Goal: Transaction & Acquisition: Download file/media

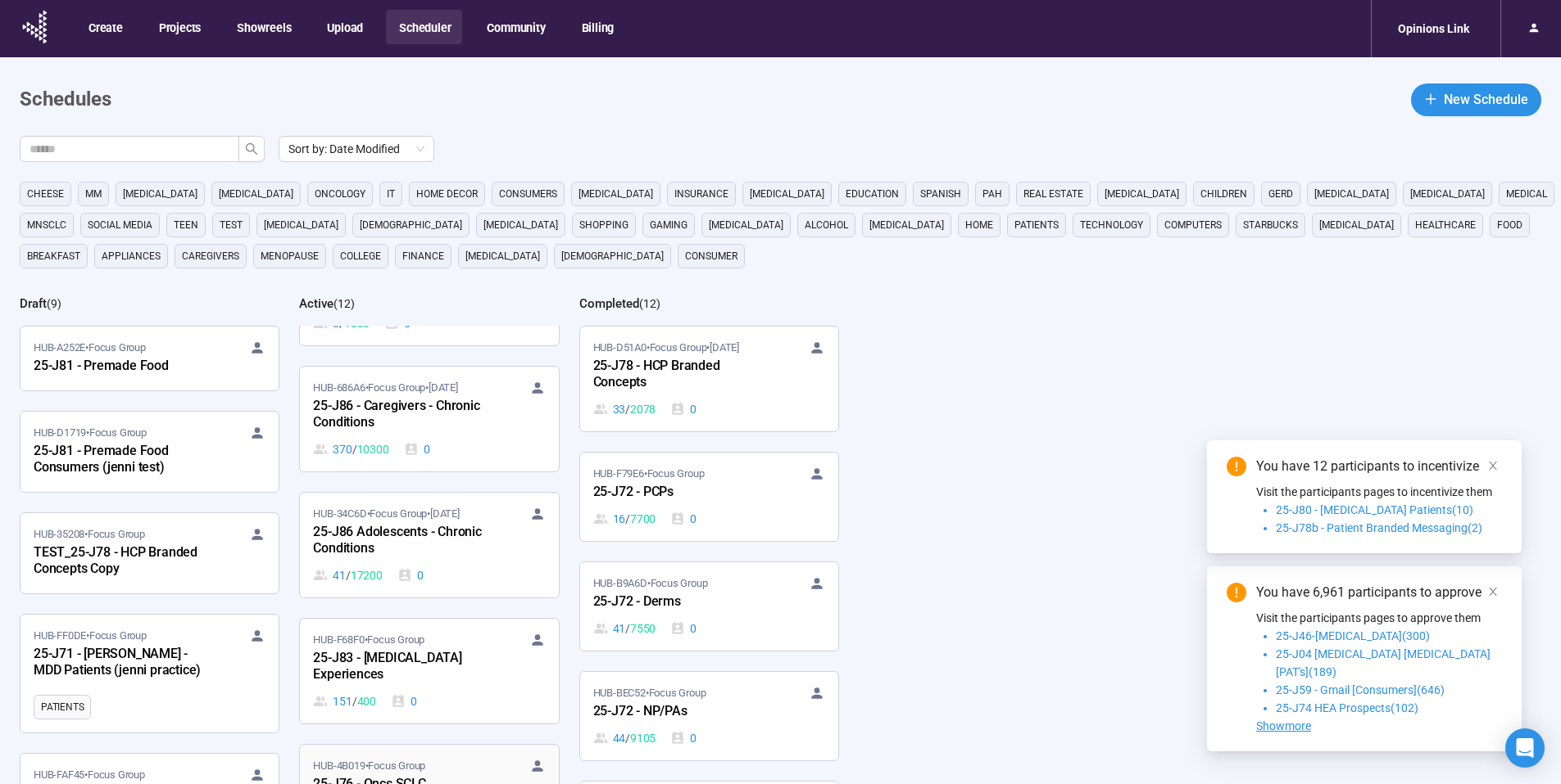
scroll to position [383, 0]
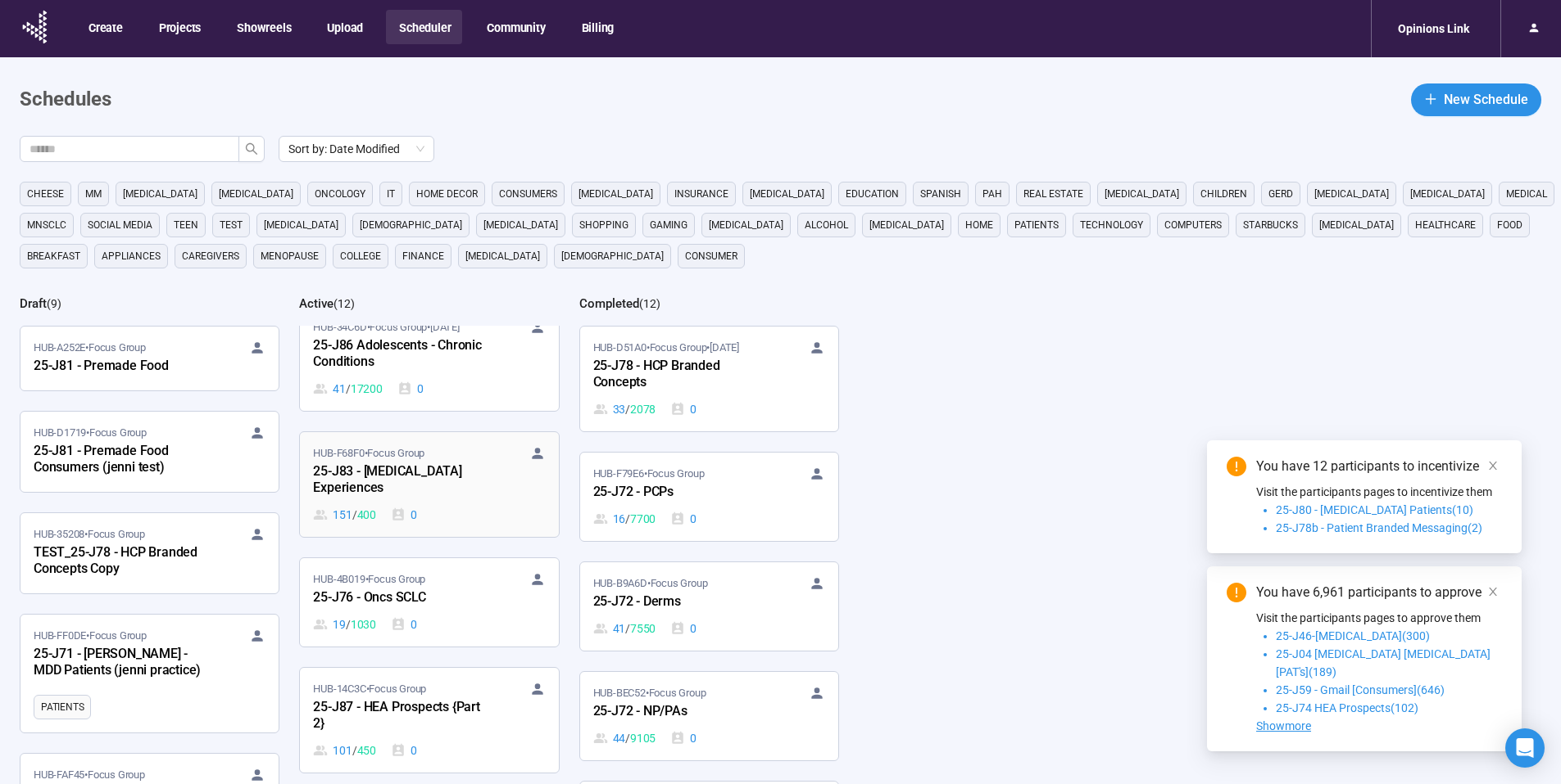
click at [447, 463] on div "25-J83 - Cancer Experiences" at bounding box center [402, 480] width 180 height 38
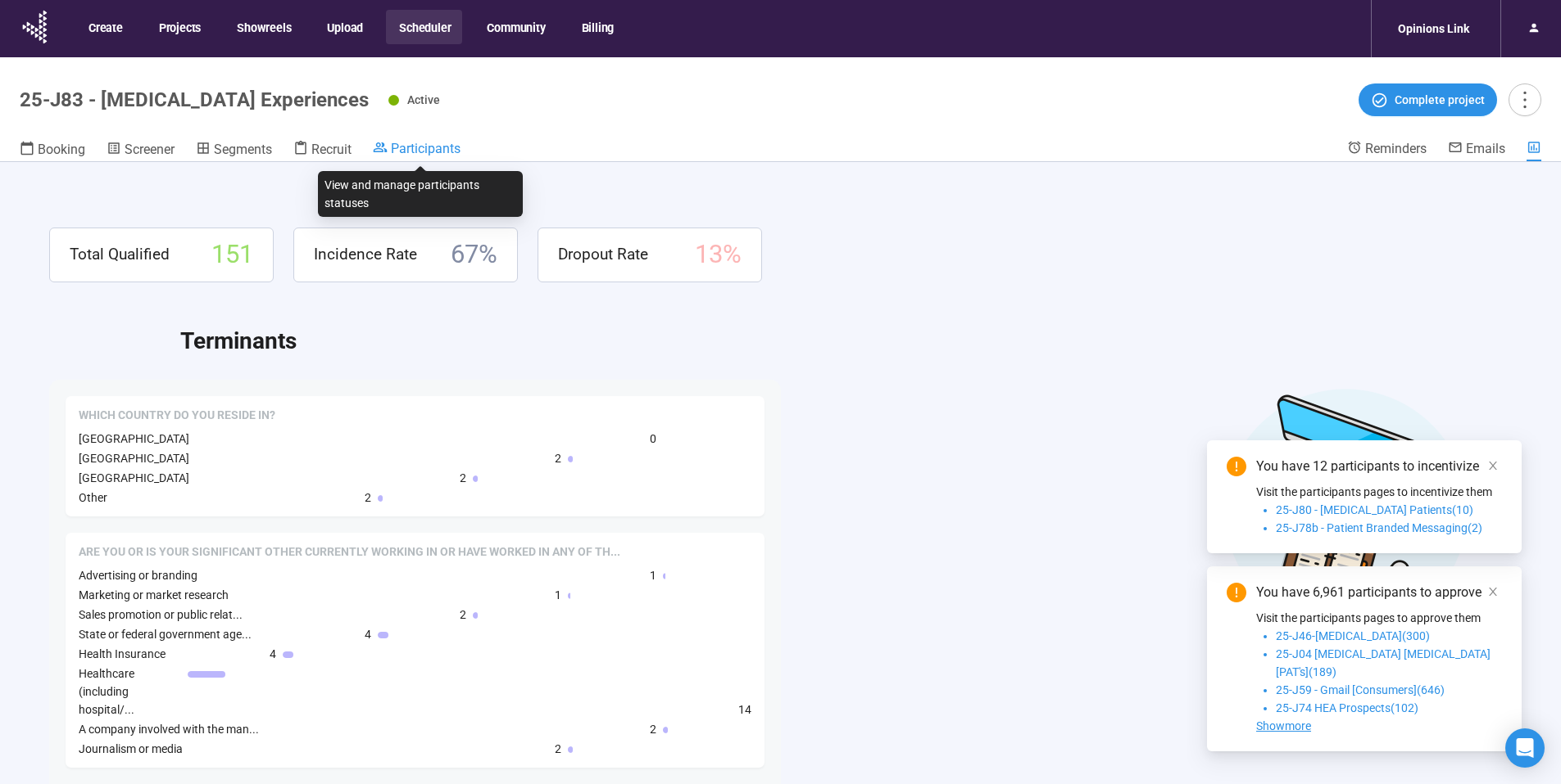
click at [428, 149] on span "Participants" at bounding box center [425, 149] width 69 height 15
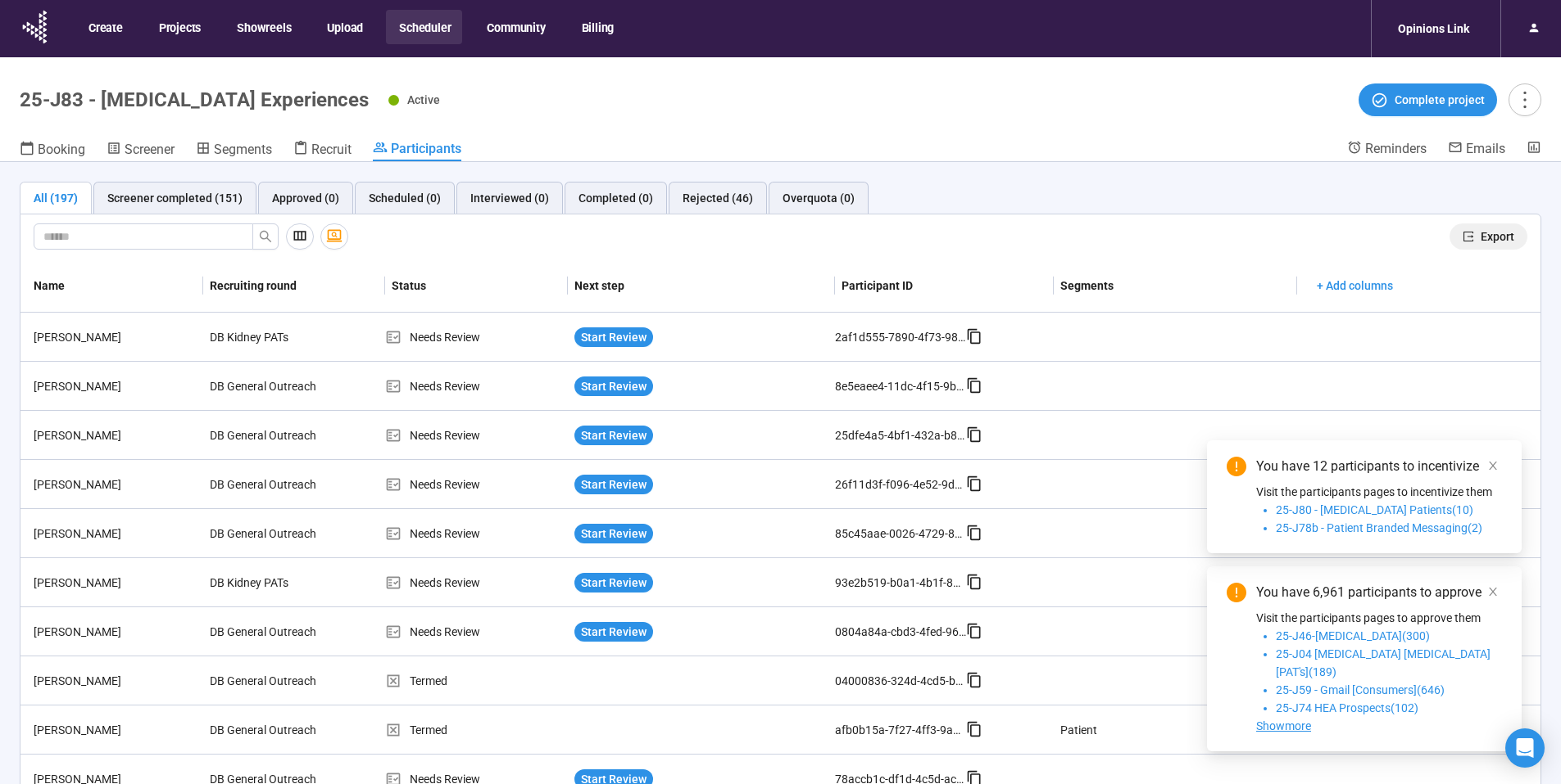
click at [1483, 242] on span "Export" at bounding box center [1496, 236] width 34 height 18
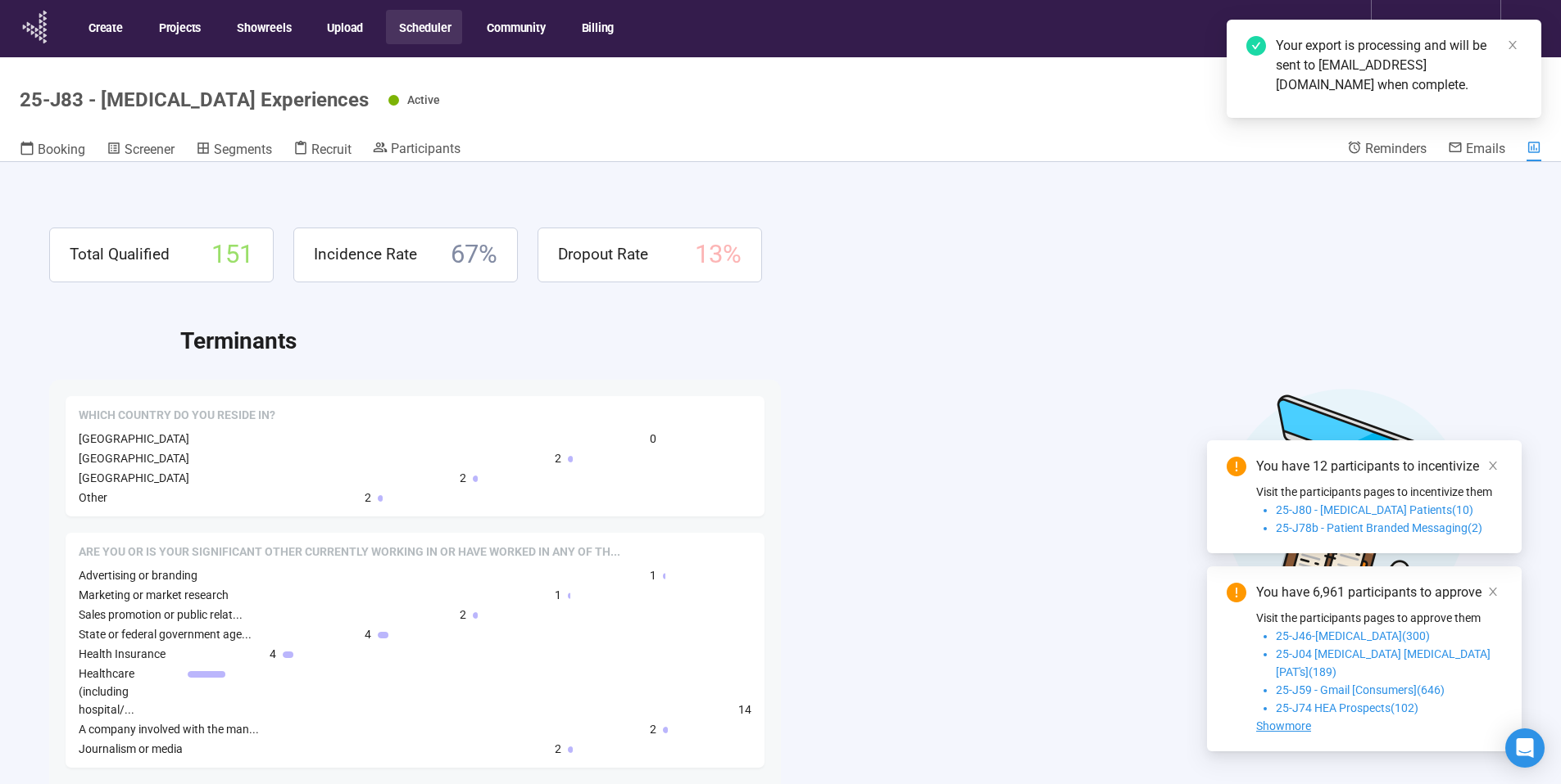
click at [36, 30] on icon at bounding box center [37, 30] width 3 height 5
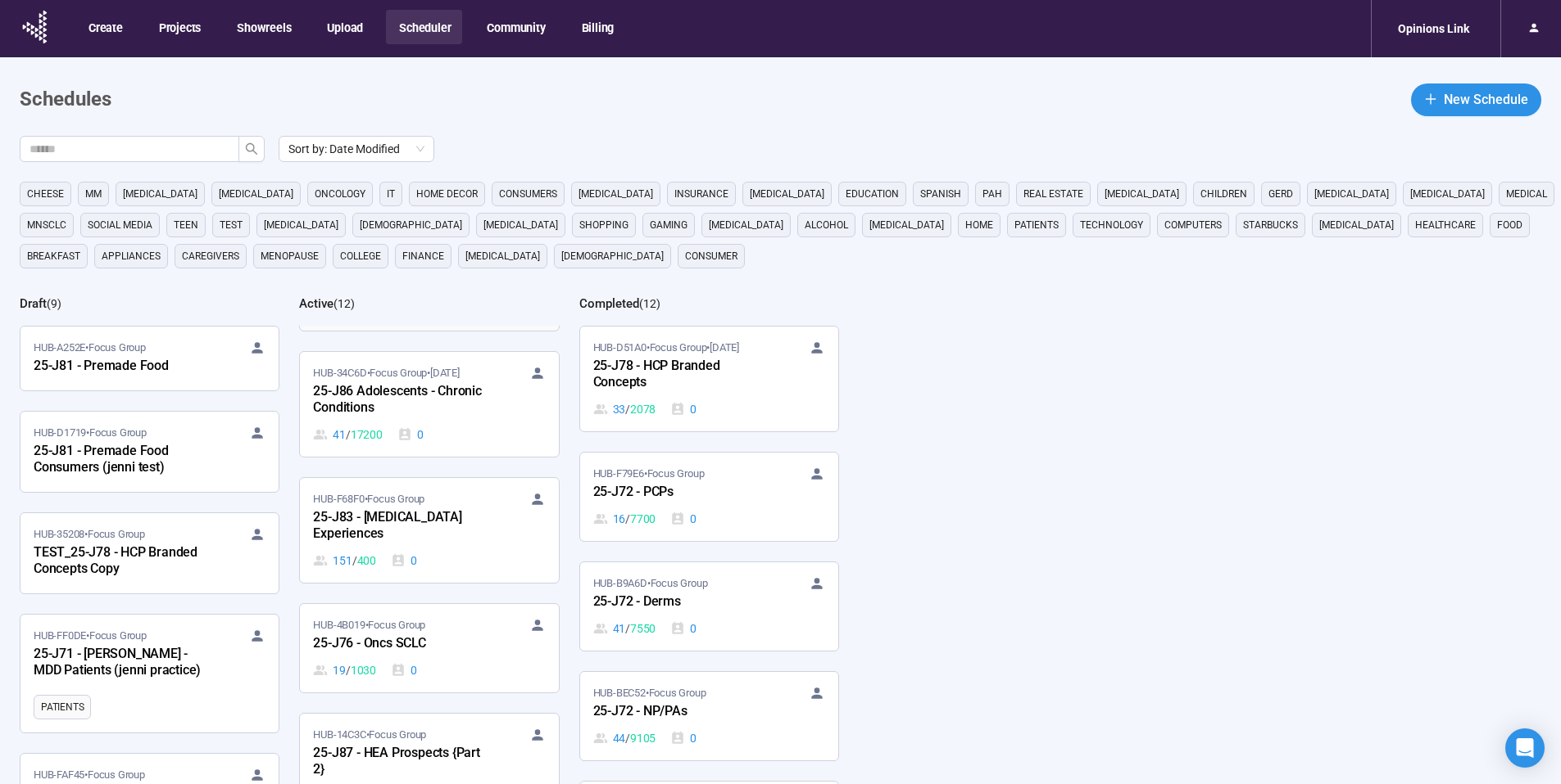
scroll to position [401, 0]
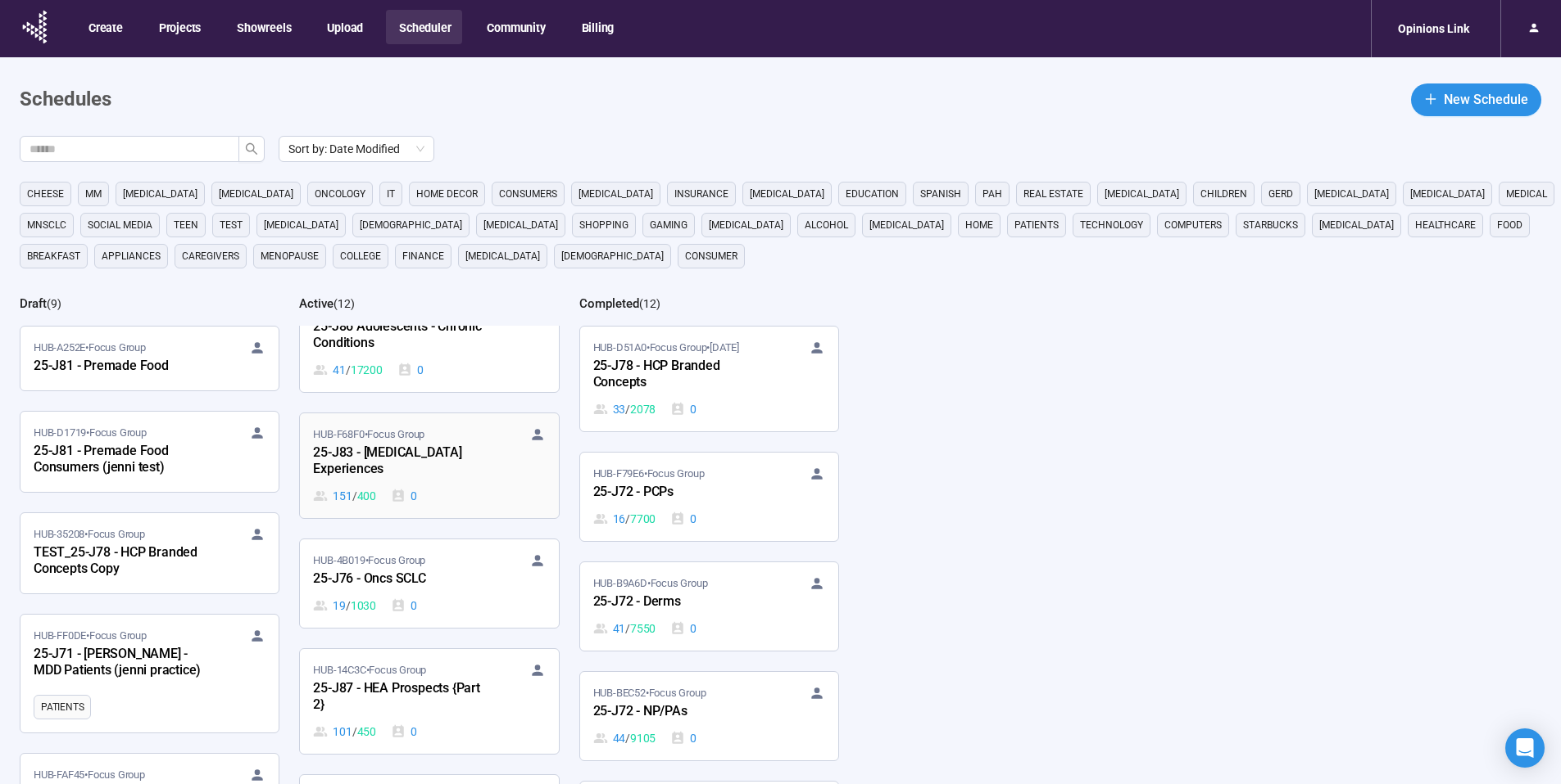
click at [453, 450] on div "25-J83 - Cancer Experiences" at bounding box center [402, 461] width 180 height 38
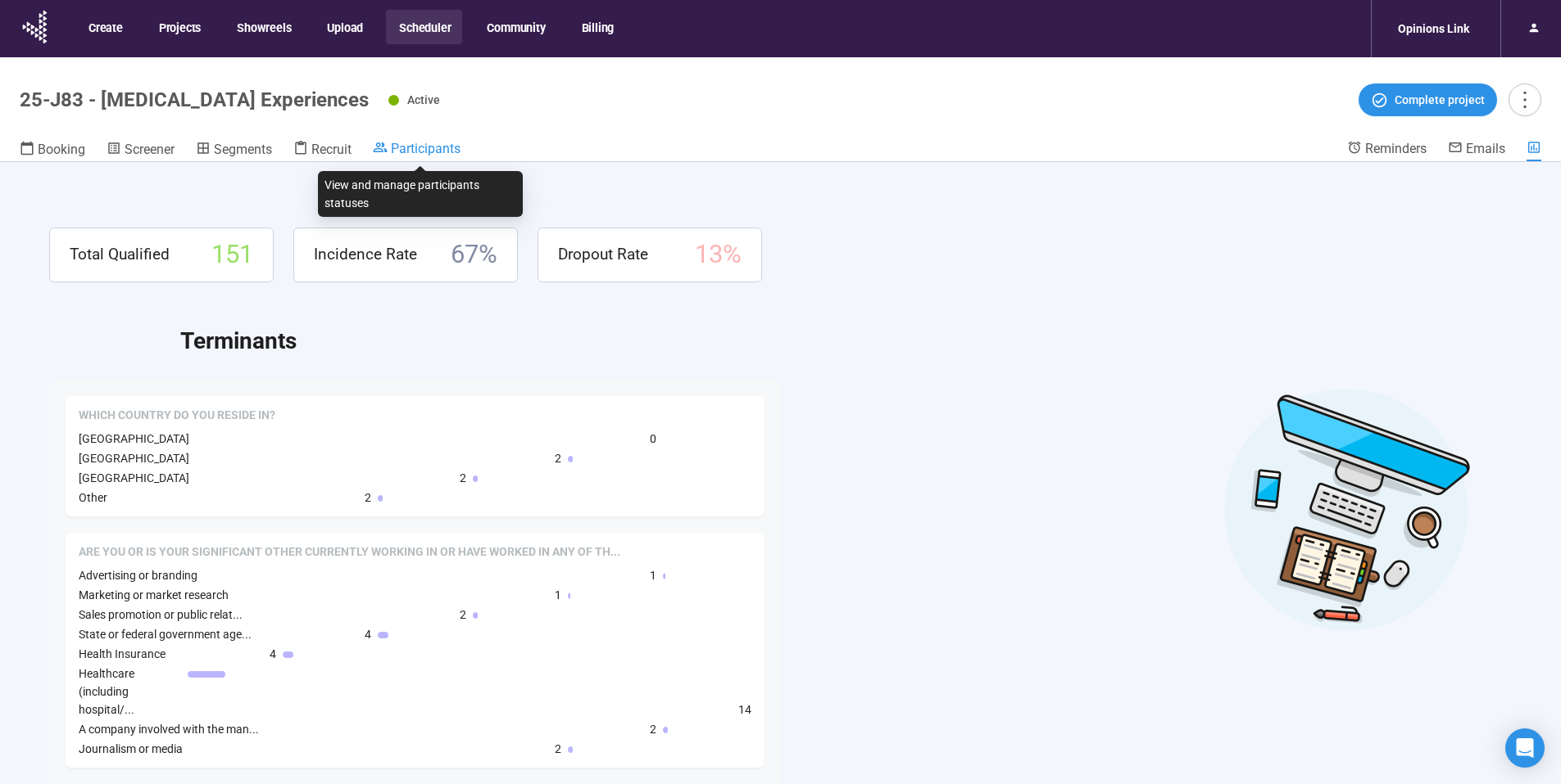
click at [434, 151] on span "Participants" at bounding box center [425, 149] width 69 height 15
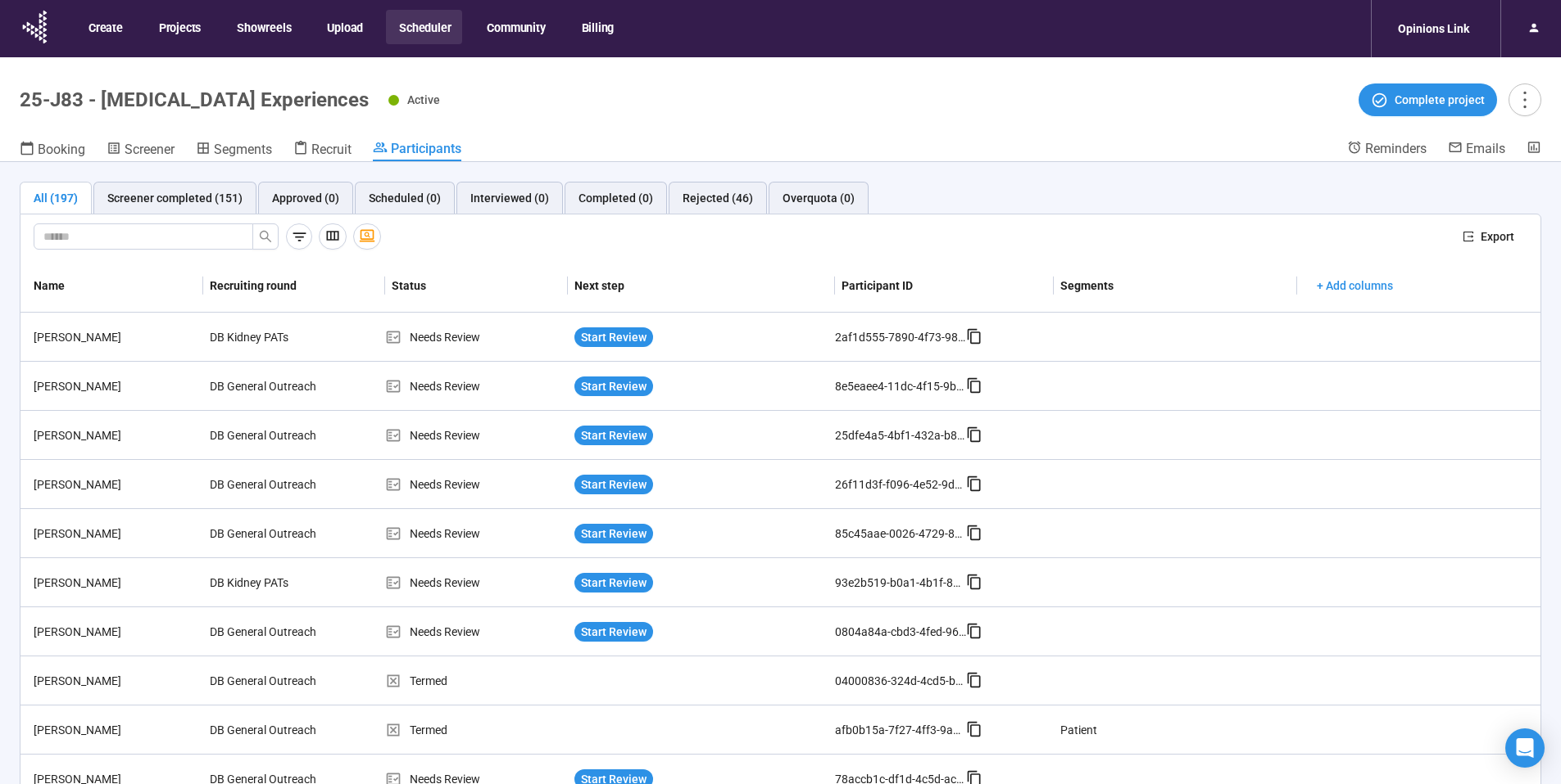
click at [427, 27] on button "Scheduler" at bounding box center [424, 27] width 76 height 35
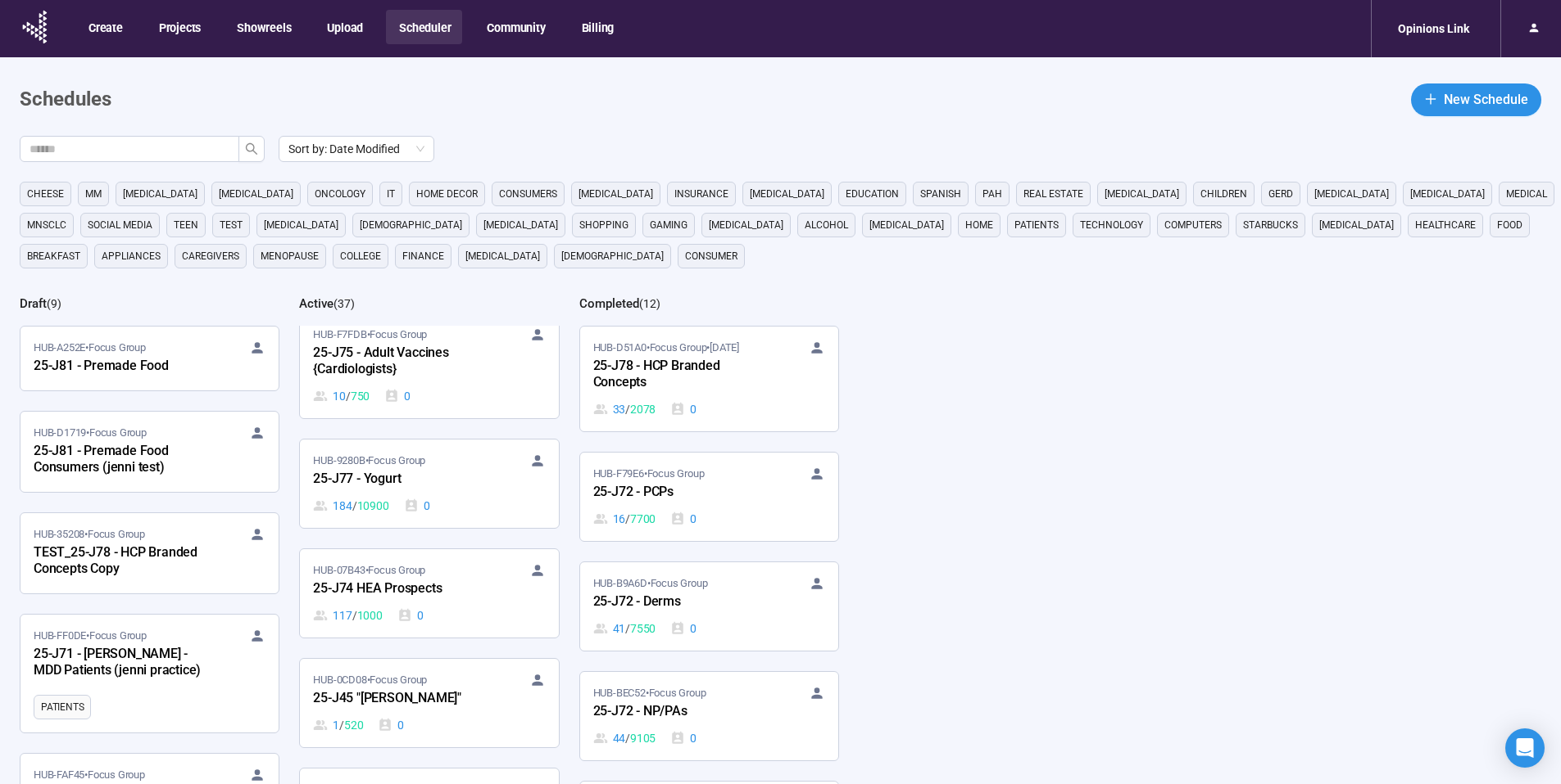
scroll to position [2981, 0]
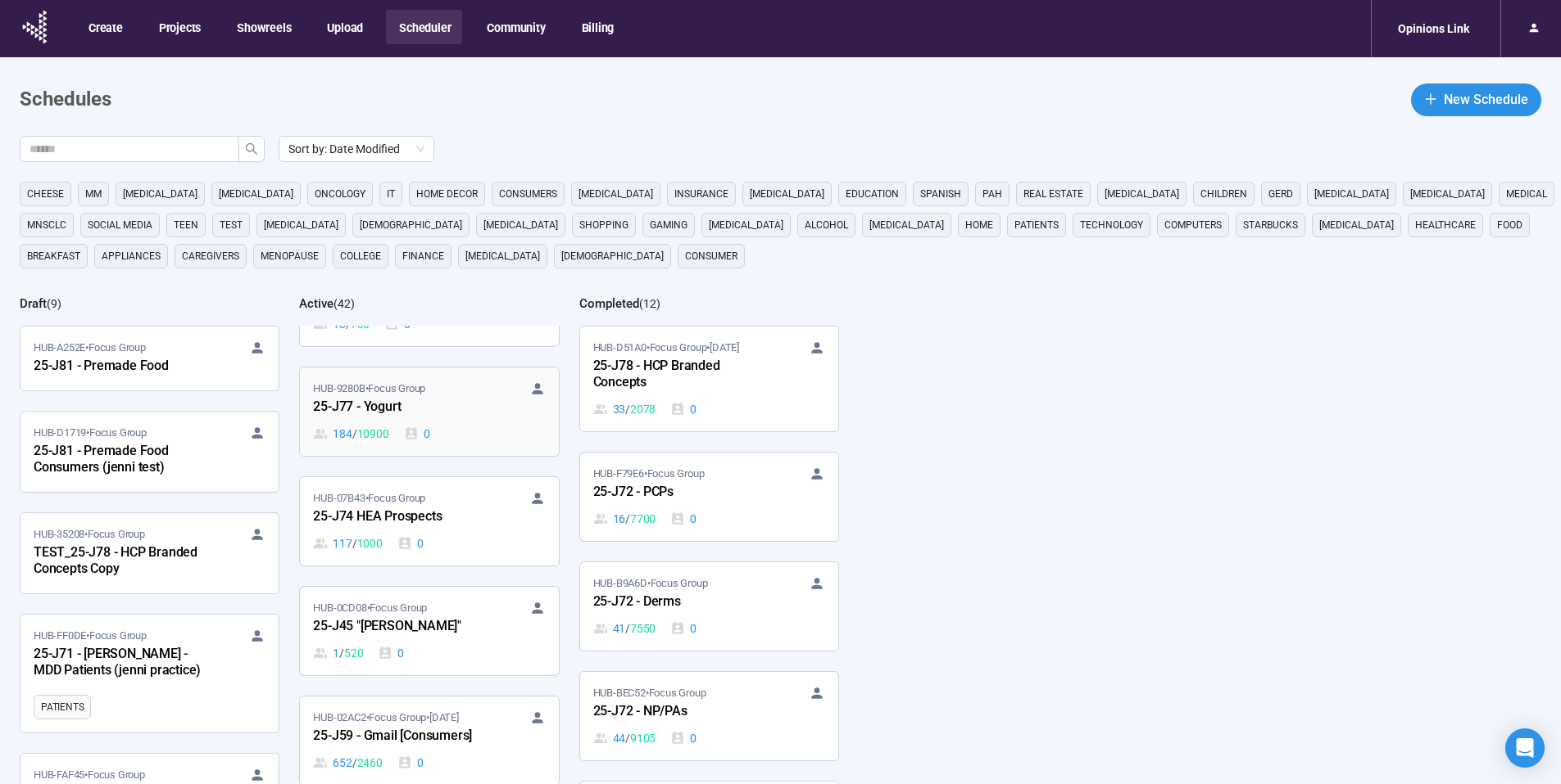
click at [436, 405] on div "HUB-9280B • Focus Group 25-J77 - Yogurt 184 / 10900 0" at bounding box center [428, 412] width 232 height 63
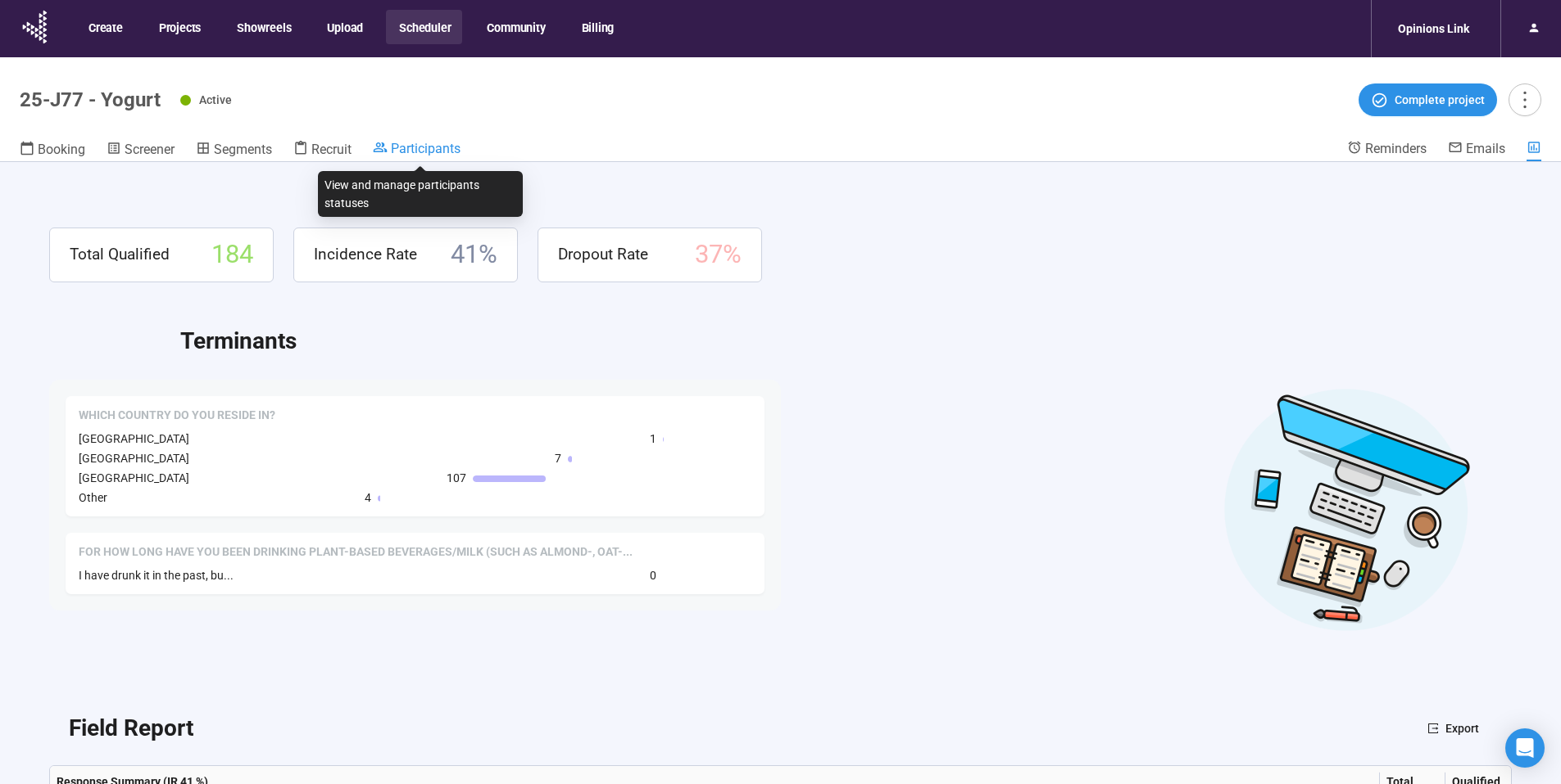
click at [440, 149] on span "Participants" at bounding box center [425, 149] width 69 height 15
